Goal: Information Seeking & Learning: Learn about a topic

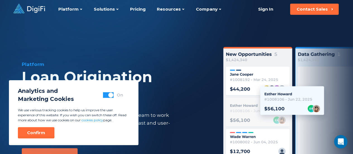
click at [56, 133] on div "Analytics and Marketing Cookies On We use various tracking cookies to help us i…" at bounding box center [74, 112] width 130 height 65
click at [42, 131] on div "Confirm" at bounding box center [36, 133] width 18 height 6
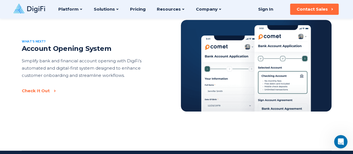
scroll to position [1164, 0]
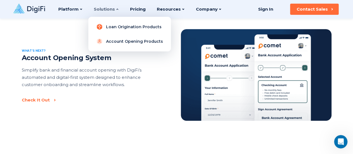
click at [111, 27] on link "Loan Origination Products" at bounding box center [130, 26] width 74 height 11
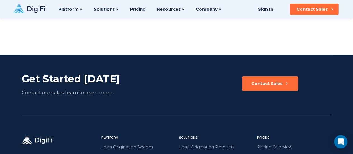
scroll to position [810, 0]
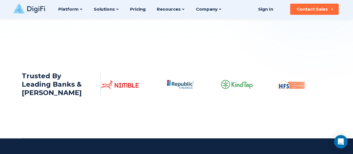
click at [31, 6] on icon at bounding box center [29, 8] width 32 height 9
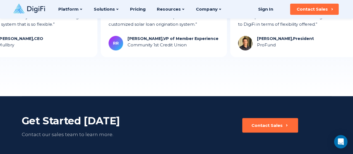
scroll to position [1490, 0]
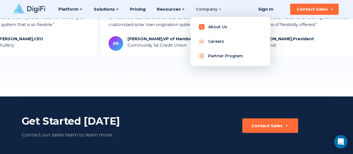
click at [212, 27] on link "About Us" at bounding box center [230, 26] width 71 height 11
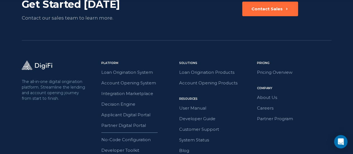
scroll to position [922, 0]
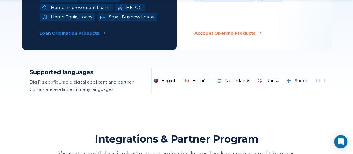
scroll to position [1098, 0]
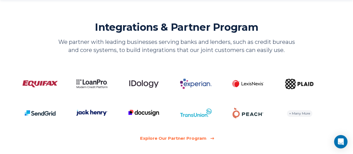
click at [199, 137] on div "Explore Our Partner Program" at bounding box center [173, 138] width 66 height 7
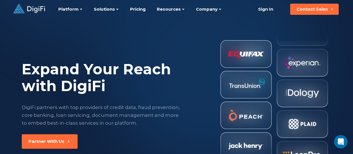
click at [219, 115] on div "Expand Your Reach with DigiFi DigiFi partners with top providers of credit data…" at bounding box center [177, 115] width 382 height 194
